Goal: Task Accomplishment & Management: Manage account settings

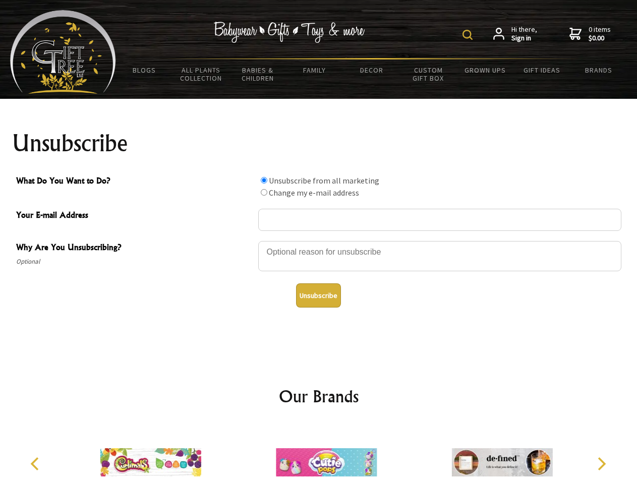
click at [469, 35] on img at bounding box center [468, 35] width 10 height 10
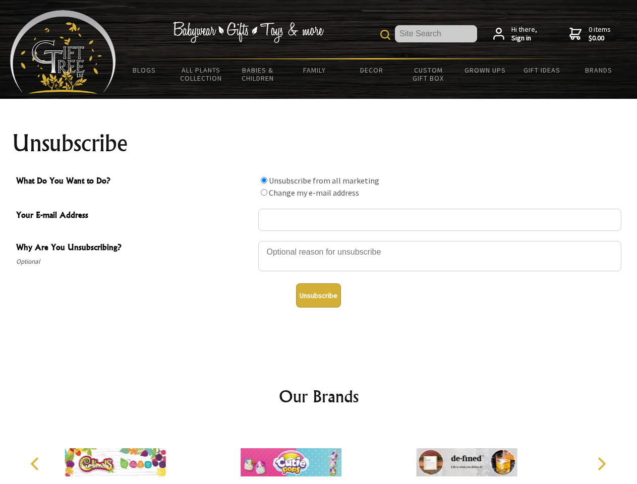
click at [319, 241] on div at bounding box center [439, 257] width 363 height 35
click at [264, 180] on input "What Do You Want to Do?" at bounding box center [264, 180] width 7 height 7
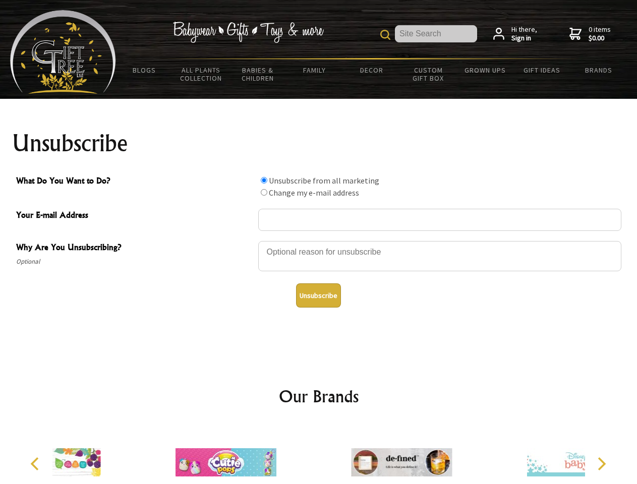
click at [264, 192] on input "What Do You Want to Do?" at bounding box center [264, 192] width 7 height 7
radio input "true"
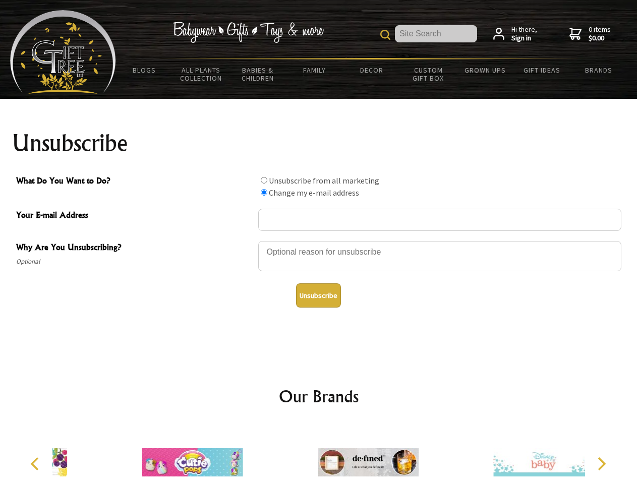
click at [318, 296] on button "Unsubscribe" at bounding box center [318, 296] width 45 height 24
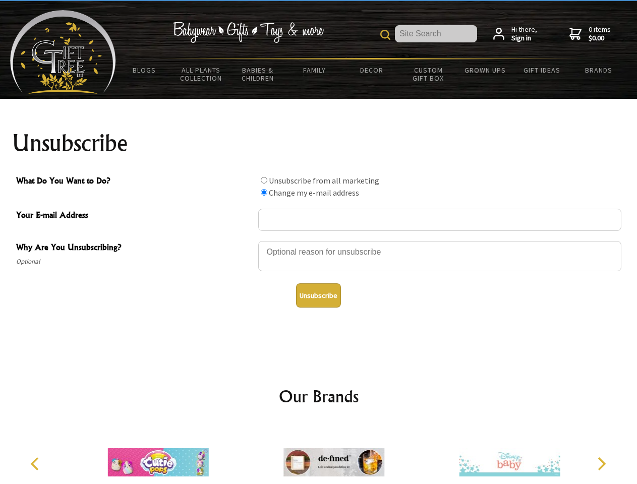
click at [319, 455] on img at bounding box center [334, 463] width 101 height 76
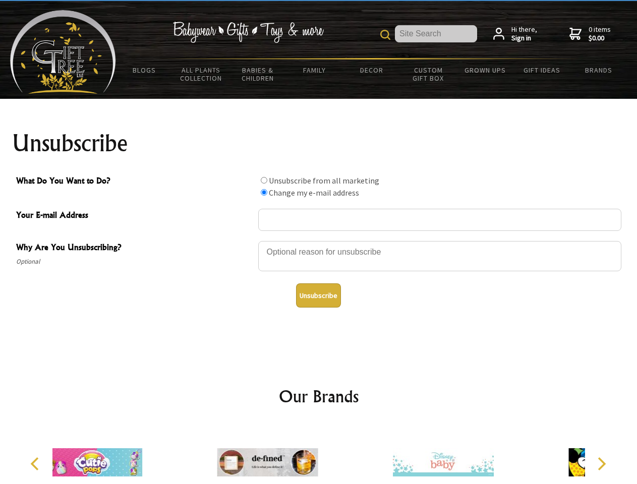
click at [36, 464] on icon "Previous" at bounding box center [35, 464] width 13 height 13
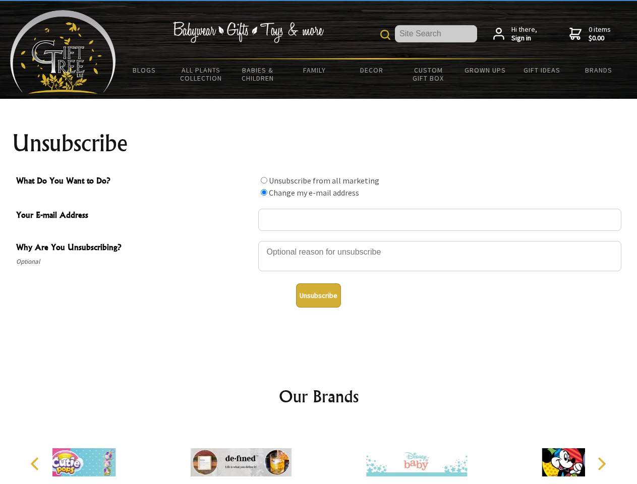
click at [601, 464] on icon "Next" at bounding box center [600, 464] width 13 height 13
